Goal: Task Accomplishment & Management: Use online tool/utility

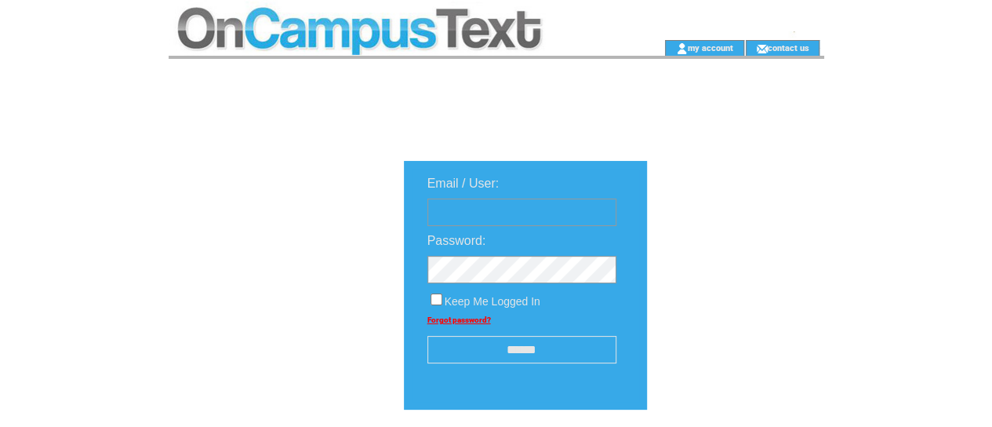
type input "**********"
click at [479, 340] on input "******" at bounding box center [522, 349] width 189 height 27
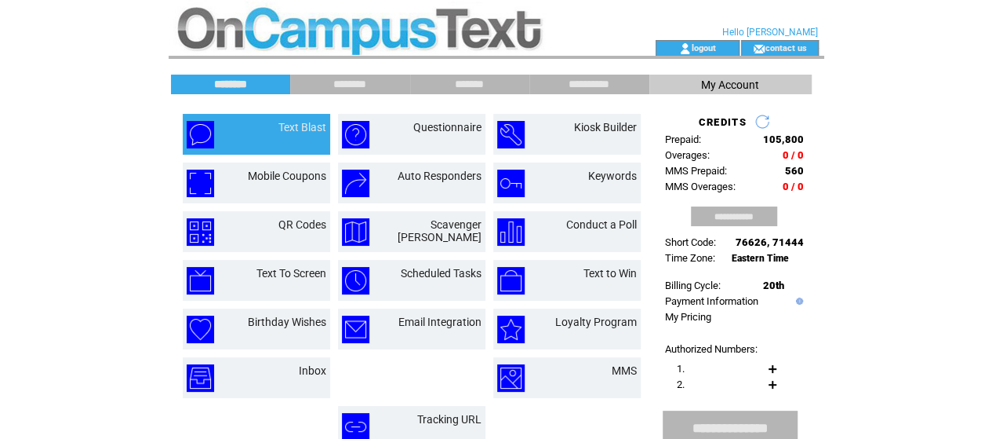
click at [297, 133] on td "Text Blast" at bounding box center [284, 134] width 85 height 27
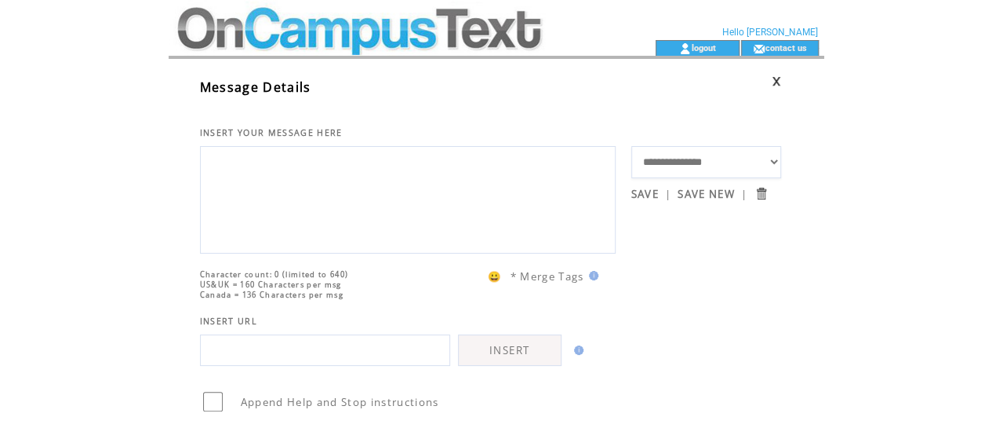
click at [465, 28] on td at bounding box center [384, 20] width 431 height 40
